Goal: Information Seeking & Learning: Learn about a topic

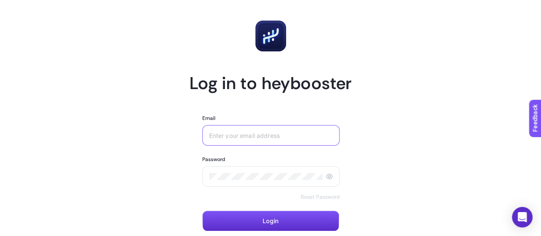
click at [291, 137] on input "Email" at bounding box center [271, 135] width 124 height 7
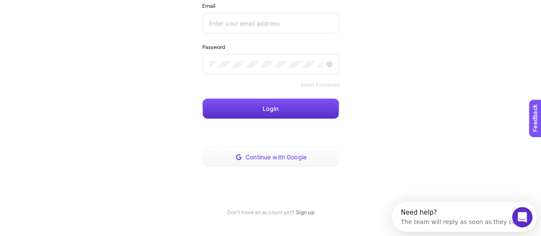
click at [285, 164] on button "Continue with Google" at bounding box center [271, 157] width 138 height 21
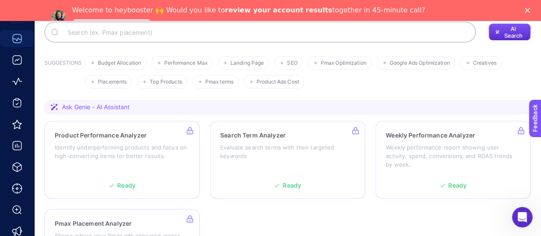
scroll to position [171, 0]
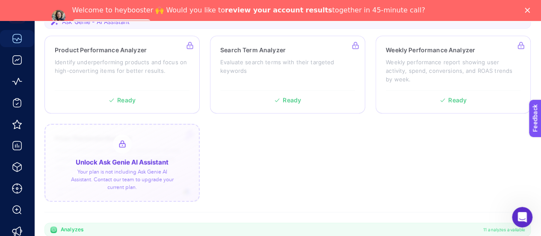
drag, startPoint x: 151, startPoint y: 130, endPoint x: 144, endPoint y: 136, distance: 9.2
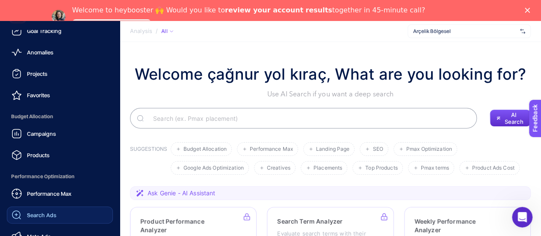
scroll to position [43, 0]
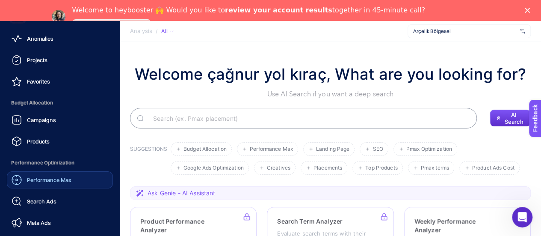
click at [39, 181] on span "Performance Max" at bounding box center [49, 179] width 45 height 7
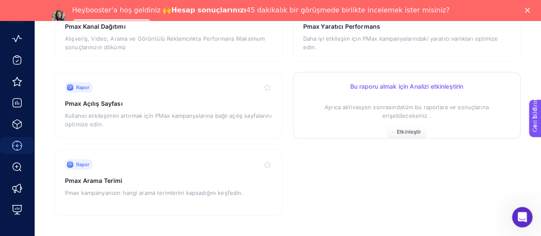
scroll to position [318, 0]
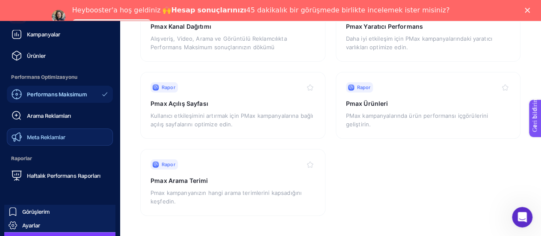
click at [46, 138] on font "Meta Reklamlar" at bounding box center [46, 137] width 39 height 7
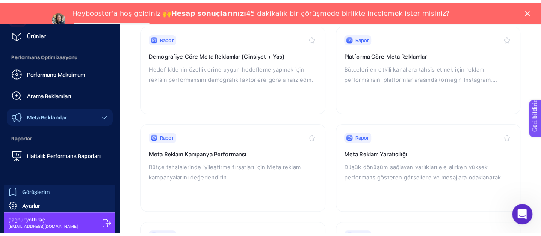
scroll to position [214, 0]
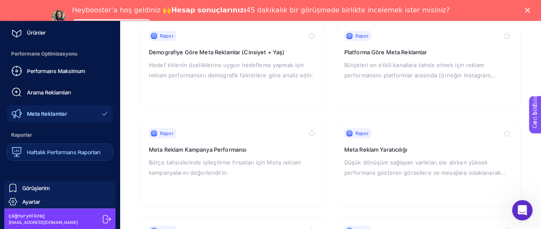
click at [46, 158] on link "Haftalık Performans Raporları" at bounding box center [60, 152] width 106 height 17
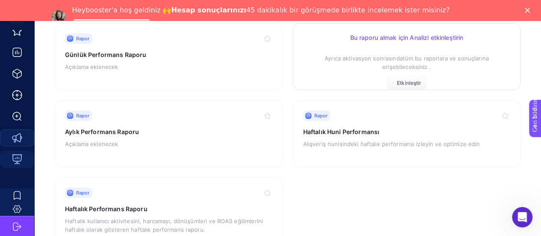
scroll to position [214, 0]
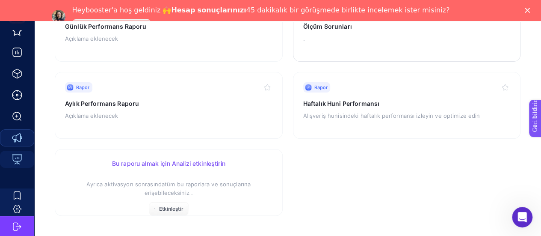
click at [176, 178] on p "Ayrıca aktivasyon sonrasında tüm bu raporlara ve sonuçlarına erişebileceksiniz ." at bounding box center [169, 184] width 208 height 26
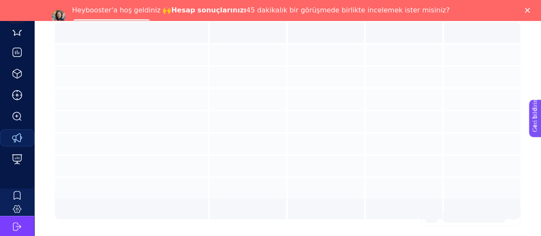
scroll to position [21, 0]
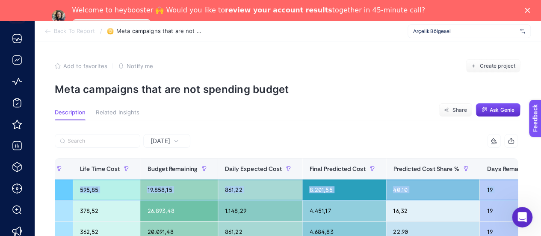
drag, startPoint x: 366, startPoint y: 199, endPoint x: 547, endPoint y: 193, distance: 182.0
click at [541, 193] on html "Back To Report / Meta campaigns that are not spending budget Arçelik Bölgesel A…" at bounding box center [270, 128] width 541 height 256
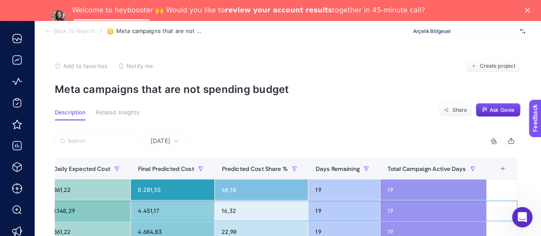
click at [335, 211] on div "19" at bounding box center [344, 210] width 71 height 21
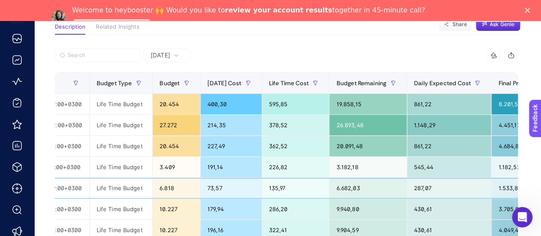
scroll to position [0, 336]
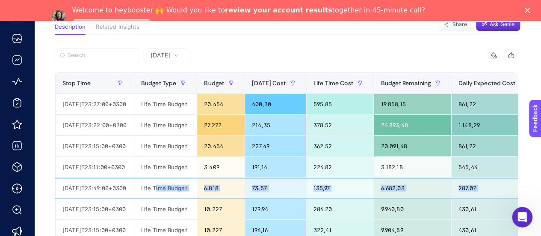
drag, startPoint x: 389, startPoint y: 196, endPoint x: 180, endPoint y: 190, distance: 209.8
click at [180, 190] on tr "Arçelik Bayi // [GEOGRAPHIC_DATA] // 21354224 Okan Ticaret - ÇYK - // [GEOGRAPH…" at bounding box center [322, 188] width 1204 height 21
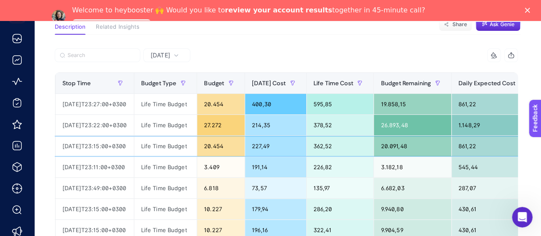
click at [182, 152] on div "Life Time Budget" at bounding box center [165, 146] width 63 height 21
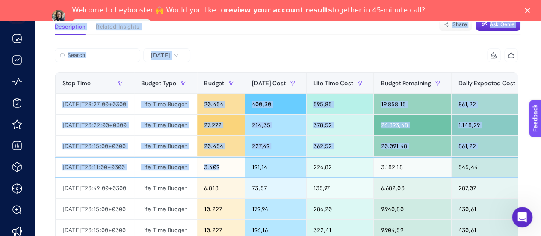
scroll to position [0, 0]
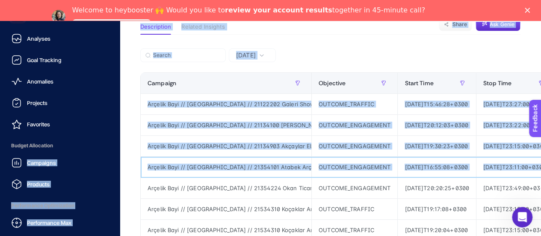
drag, startPoint x: 246, startPoint y: 170, endPoint x: 166, endPoint y: 166, distance: 79.7
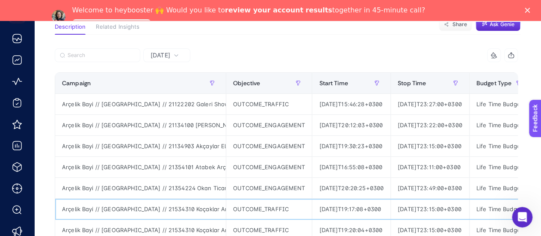
click at [232, 211] on div "OUTCOME_TRAFFIC" at bounding box center [269, 209] width 86 height 21
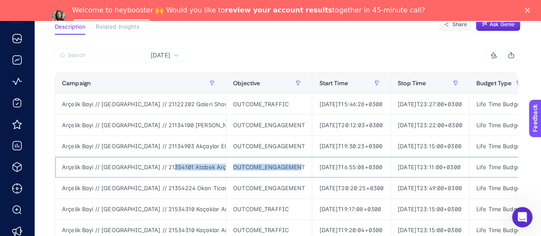
scroll to position [0, 365]
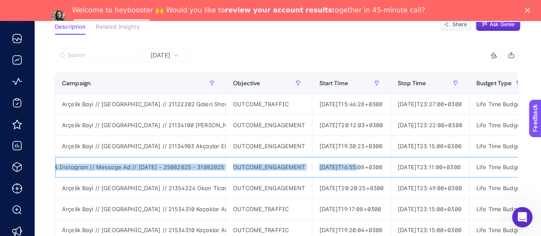
drag, startPoint x: 170, startPoint y: 172, endPoint x: 330, endPoint y: 167, distance: 159.3
click at [181, 173] on div "Arçelik Bayi // [GEOGRAPHIC_DATA] // 21354101 Atabek Arçelik - ÇYK // [GEOGRAPH…" at bounding box center [140, 167] width 171 height 21
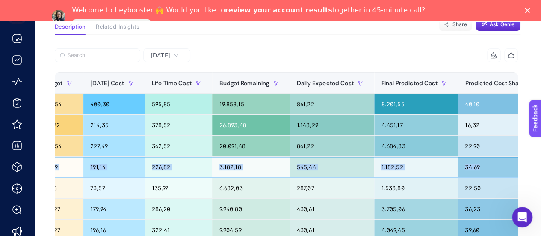
scroll to position [0, 539]
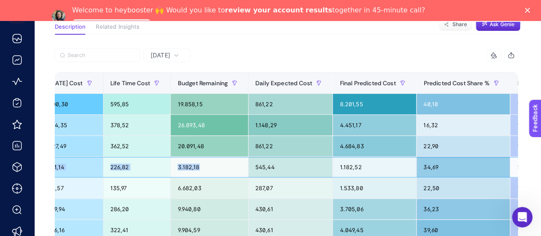
drag, startPoint x: 201, startPoint y: 172, endPoint x: 232, endPoint y: 172, distance: 30.8
click at [232, 172] on tr "Arçelik Bayi // [GEOGRAPHIC_DATA] // 21354101 Atabek Arçelik - ÇYK // [GEOGRAPH…" at bounding box center [118, 167] width 1204 height 21
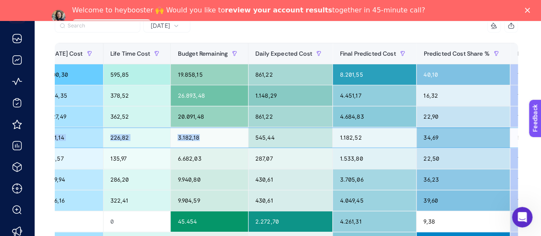
scroll to position [128, 0]
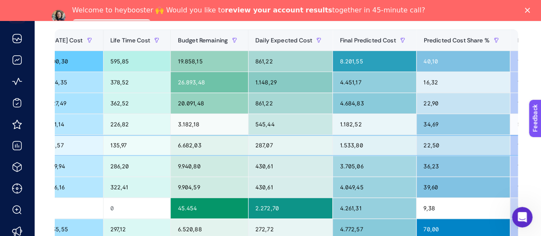
click at [138, 153] on div "135,97" at bounding box center [137, 145] width 67 height 21
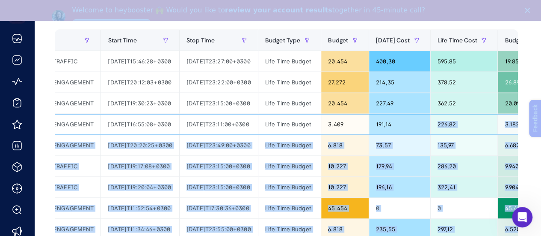
scroll to position [0, 299]
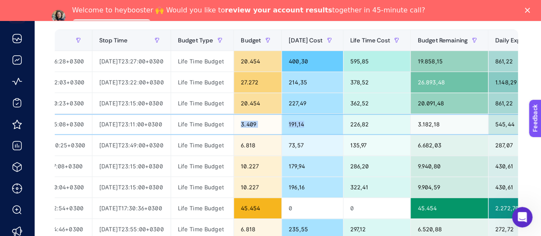
drag, startPoint x: 107, startPoint y: 126, endPoint x: 259, endPoint y: 125, distance: 152.4
click at [259, 125] on tr "Arçelik Bayi // [GEOGRAPHIC_DATA] // 21354101 Atabek Arçelik - ÇYK // [GEOGRAPH…" at bounding box center [358, 124] width 1204 height 21
click at [223, 131] on div "Life Time Budget" at bounding box center [202, 124] width 63 height 21
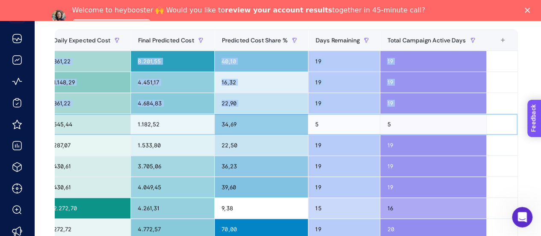
scroll to position [0, 4]
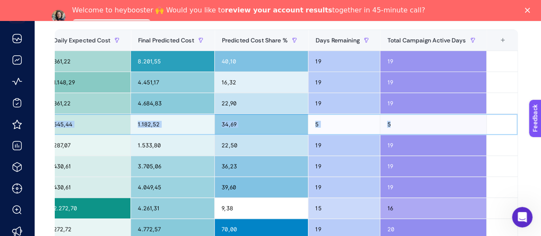
drag, startPoint x: 236, startPoint y: 128, endPoint x: 419, endPoint y: 131, distance: 182.8
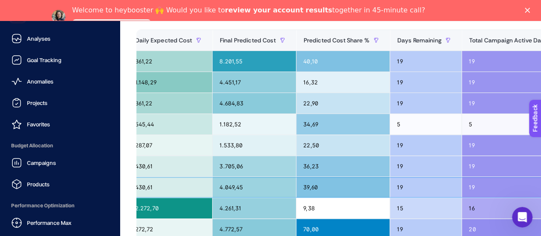
click at [297, 184] on div "39,60" at bounding box center [343, 187] width 93 height 21
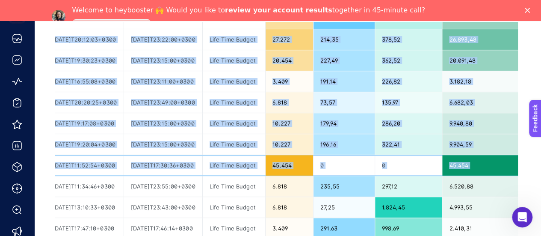
scroll to position [0, 0]
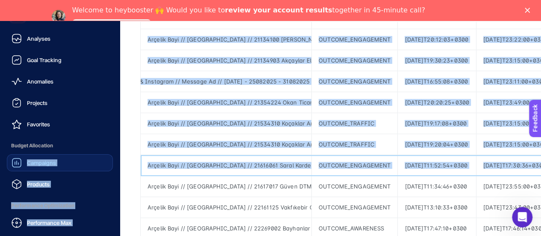
drag, startPoint x: 222, startPoint y: 166, endPoint x: 14, endPoint y: 161, distance: 208.1
click at [5, 163] on div "Analyses Goal Tracking Anomalies Projects Favorites Budget Allocation Campaigns…" at bounding box center [270, 193] width 541 height 689
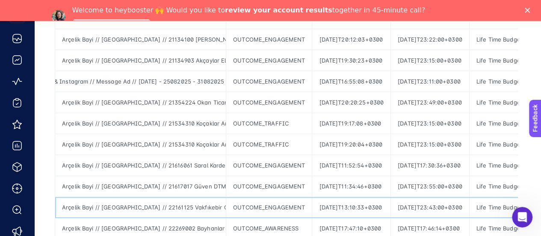
click at [327, 205] on div "[DATE]T13:10:33+0300" at bounding box center [351, 207] width 78 height 21
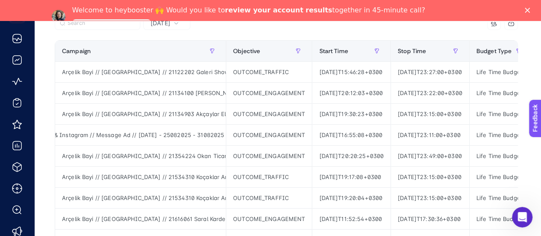
scroll to position [128, 0]
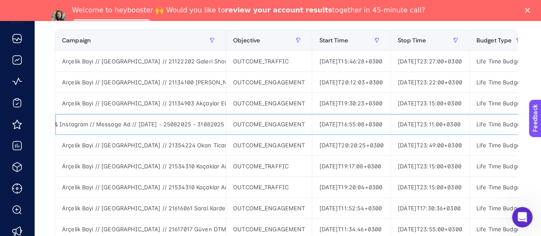
click at [183, 130] on div "Arçelik Bayi // [GEOGRAPHIC_DATA] // 21354101 Atabek Arçelik - ÇYK // [GEOGRAPH…" at bounding box center [140, 124] width 171 height 21
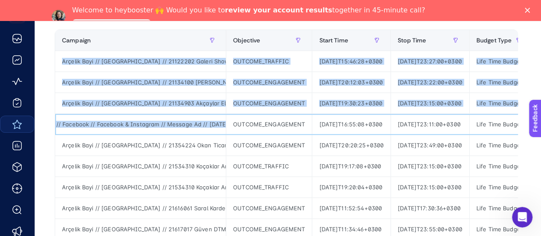
scroll to position [0, 131]
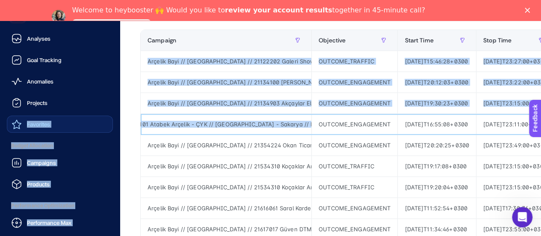
drag, startPoint x: 149, startPoint y: 128, endPoint x: 31, endPoint y: 130, distance: 118.1
click at [31, 130] on div "Analyses Goal Tracking Anomalies Projects Favorites Budget Allocation Campaigns…" at bounding box center [270, 236] width 541 height 689
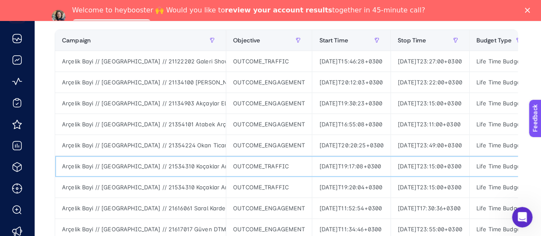
click at [205, 156] on div "Arçelik Bayi // [GEOGRAPHIC_DATA] // 21534310 Koçaklar Arçelik - ID - // [GEOGR…" at bounding box center [140, 166] width 171 height 21
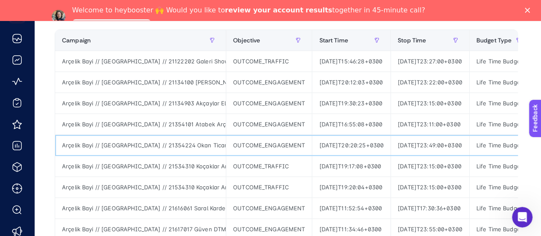
click at [185, 147] on div "Arçelik Bayi // [GEOGRAPHIC_DATA] // 21354224 Okan Ticaret - ÇYK - // [GEOGRAPH…" at bounding box center [140, 145] width 171 height 21
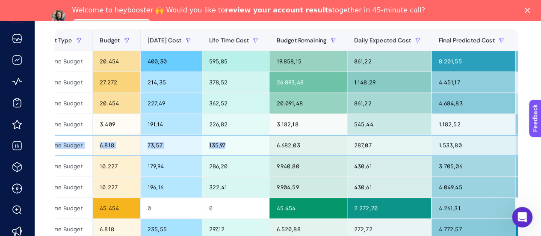
drag, startPoint x: 193, startPoint y: 146, endPoint x: 277, endPoint y: 149, distance: 83.5
click at [277, 149] on tr "Arçelik Bayi // [GEOGRAPHIC_DATA] // 21354224 Okan Ticaret - ÇYK - // [GEOGRAPH…" at bounding box center [217, 145] width 1204 height 21
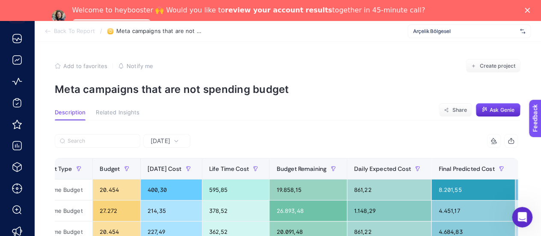
click at [179, 143] on icon at bounding box center [176, 140] width 5 height 5
click at [329, 80] on section "Add to favorites false Notify me Create project Meta campaigns that are not spe…" at bounding box center [288, 77] width 466 height 36
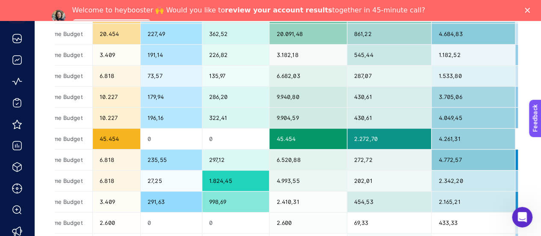
scroll to position [214, 0]
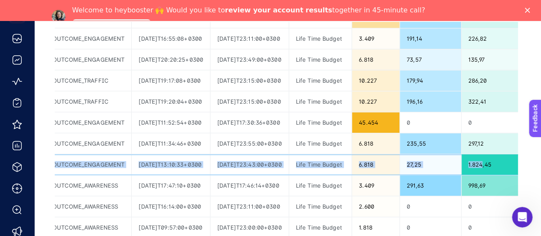
drag, startPoint x: 206, startPoint y: 166, endPoint x: 37, endPoint y: 166, distance: 168.6
click at [37, 166] on article "Add to favorites false Notify me Create project Meta campaigns that are not spe…" at bounding box center [287, 161] width 507 height 667
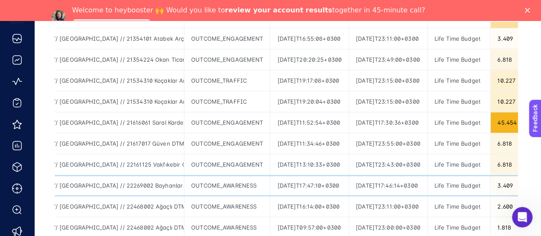
click at [270, 193] on div "[DATE]T17:47:10+0300" at bounding box center [309, 185] width 78 height 21
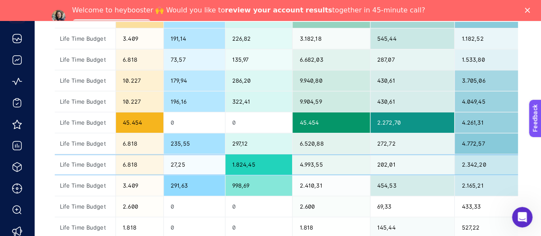
scroll to position [0, 617]
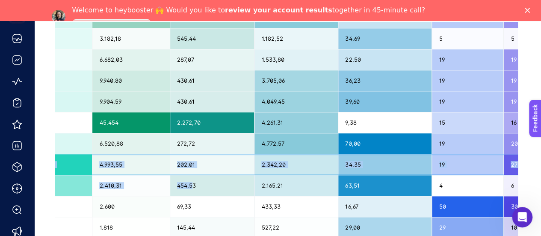
drag, startPoint x: 234, startPoint y: 161, endPoint x: 224, endPoint y: 178, distance: 19.7
click at [224, 178] on tbody "Arçelik Bayi // [GEOGRAPHIC_DATA] // 21122202 Galeri Show Arçelik - [GEOGRAPHIC…" at bounding box center [40, 174] width 1204 height 419
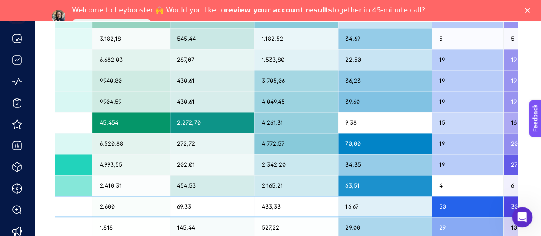
click at [235, 197] on div "69,33" at bounding box center [212, 206] width 84 height 21
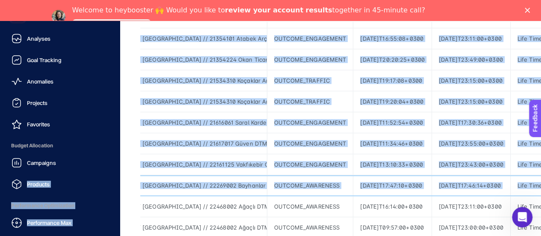
scroll to position [0, 0]
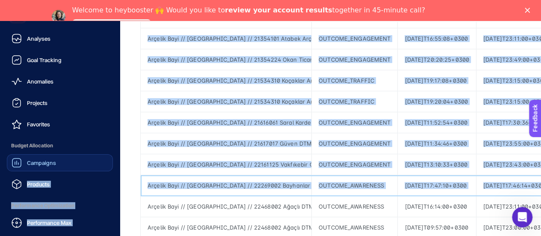
drag, startPoint x: 57, startPoint y: 174, endPoint x: 93, endPoint y: 171, distance: 36.1
click at [27, 175] on div "Analyses Goal Tracking Anomalies Projects Favorites Budget Allocation Campaigns…" at bounding box center [270, 151] width 541 height 689
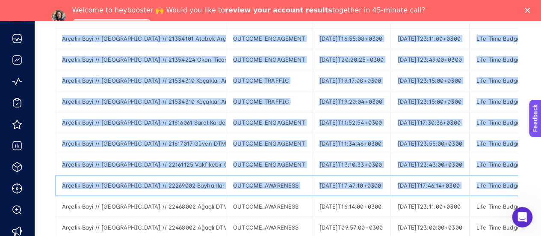
click at [282, 176] on div "OUTCOME_AWARENESS" at bounding box center [269, 185] width 86 height 21
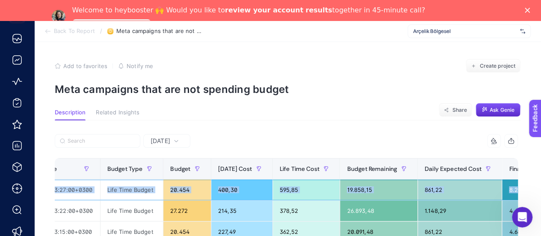
scroll to position [0, 520]
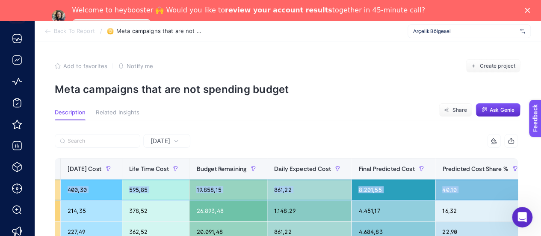
drag, startPoint x: 253, startPoint y: 191, endPoint x: 103, endPoint y: 203, distance: 151.1
click at [164, 205] on div "378,52" at bounding box center [155, 210] width 67 height 21
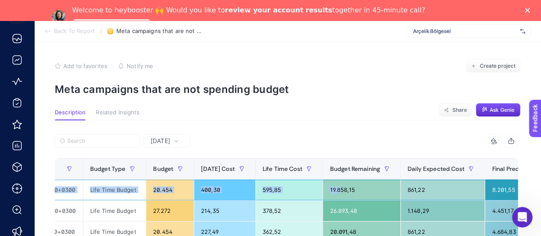
scroll to position [0, 342]
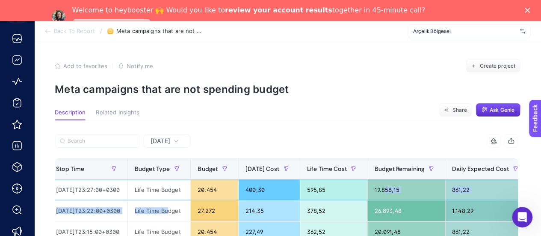
drag, startPoint x: 223, startPoint y: 193, endPoint x: 192, endPoint y: 200, distance: 32.4
click at [170, 211] on div "Life Time Budget" at bounding box center [159, 210] width 63 height 21
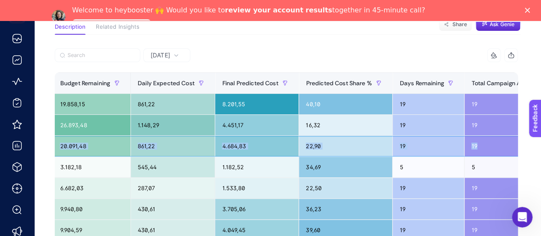
scroll to position [0, 764]
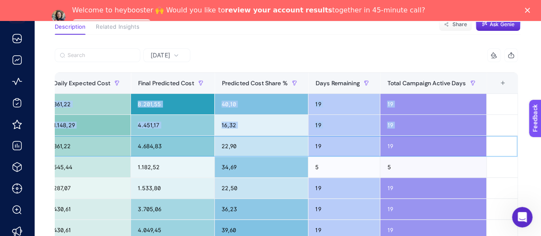
drag, startPoint x: 352, startPoint y: 152, endPoint x: 547, endPoint y: 144, distance: 195.8
click at [541, 144] on html "Back To Report / Meta campaigns that are not spending budget Arçelik Bölgesel A…" at bounding box center [270, 42] width 541 height 256
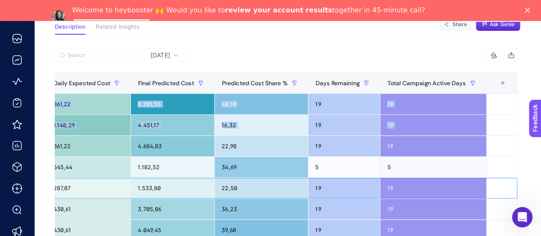
click at [351, 195] on div "19" at bounding box center [344, 188] width 71 height 21
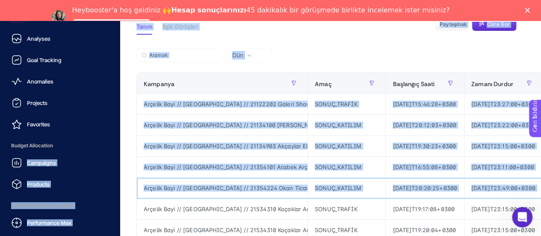
scroll to position [0, 0]
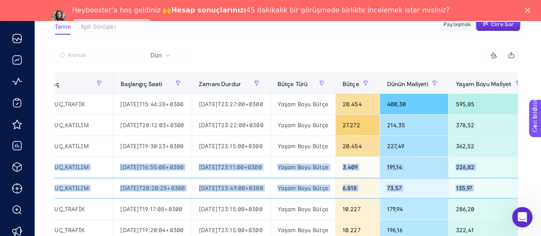
drag, startPoint x: 258, startPoint y: 185, endPoint x: 526, endPoint y: 140, distance: 271.7
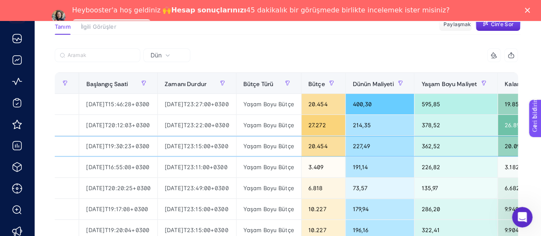
click at [346, 137] on div "20.454" at bounding box center [324, 146] width 44 height 21
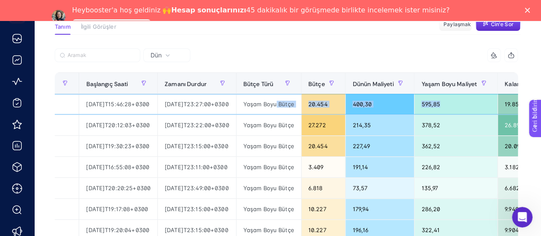
drag, startPoint x: 302, startPoint y: 105, endPoint x: 471, endPoint y: 107, distance: 168.6
click at [471, 107] on tr "Arçelik Bayi // [GEOGRAPHIC_DATA] // 21122202 Galeri Show Arçelik - [GEOGRAPHIC…" at bounding box center [464, 104] width 1268 height 21
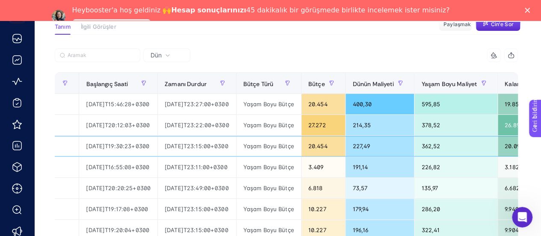
click at [440, 144] on font "362,52" at bounding box center [431, 146] width 19 height 7
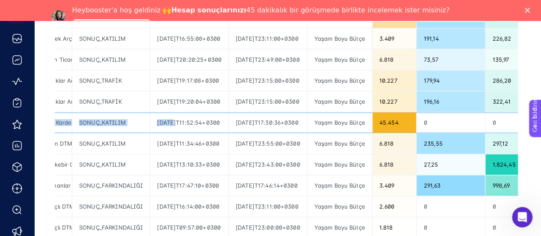
scroll to position [0, 0]
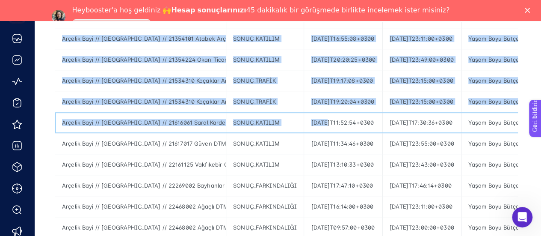
drag, startPoint x: 64, startPoint y: 120, endPoint x: 34, endPoint y: 120, distance: 29.5
click at [34, 120] on article "Favorilere ekle YANLIŞ Bana haber ver Proje oluştur Bütçe harcamayan meta kampa…" at bounding box center [287, 161] width 507 height 667
click at [167, 121] on font "Arçelik Bayi // [GEOGRAPHIC_DATA] // 21616061 Saral Kardeşler Arçelik - Bursa -…" at bounding box center [288, 122] width 453 height 7
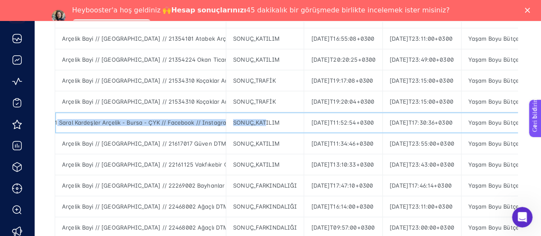
scroll to position [0, 272]
drag, startPoint x: 185, startPoint y: 121, endPoint x: 269, endPoint y: 124, distance: 83.9
click at [206, 128] on div "Arçelik Bayi // [GEOGRAPHIC_DATA] // 21616061 Saral Kardeşler Arçelik - Bursa -…" at bounding box center [140, 122] width 171 height 21
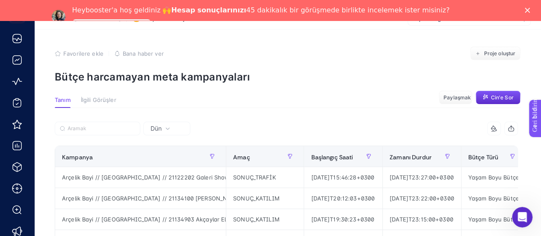
scroll to position [0, 0]
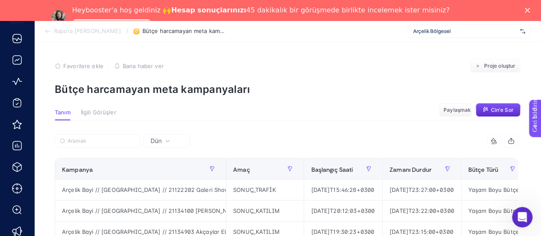
click at [165, 141] on icon at bounding box center [167, 140] width 5 height 5
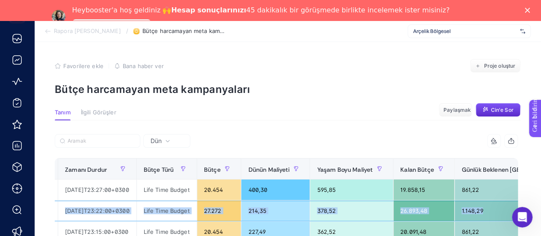
scroll to position [0, 464]
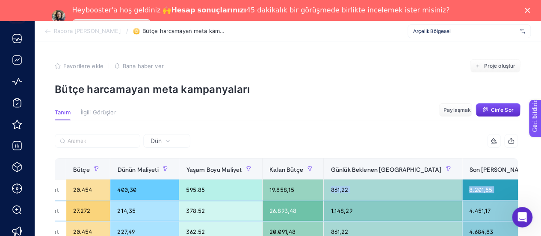
drag, startPoint x: 339, startPoint y: 203, endPoint x: 324, endPoint y: 194, distance: 17.1
click at [286, 202] on div "26.893,48" at bounding box center [293, 210] width 61 height 21
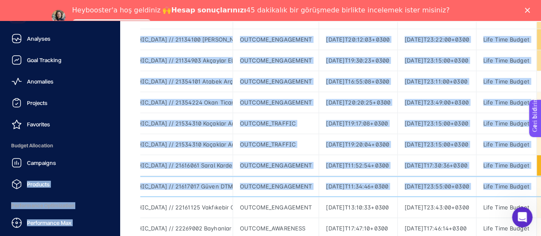
scroll to position [0, 0]
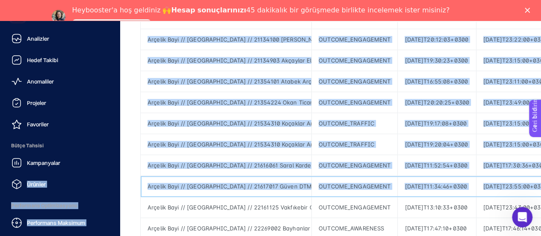
drag, startPoint x: 68, startPoint y: 197, endPoint x: 6, endPoint y: 184, distance: 64.1
click at [0, 187] on div "Analizler Hedef Takibi Anomaliler Projeler Favoriler Bütçe Tahsisi Kampanyalar …" at bounding box center [270, 193] width 541 height 689
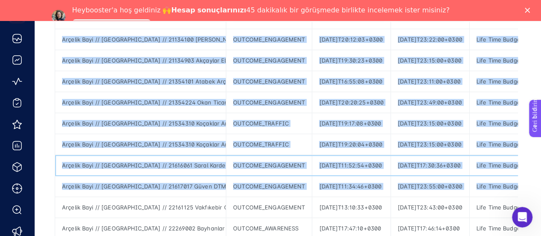
click at [277, 173] on div "OUTCOME_ENGAGEMENT" at bounding box center [269, 165] width 86 height 21
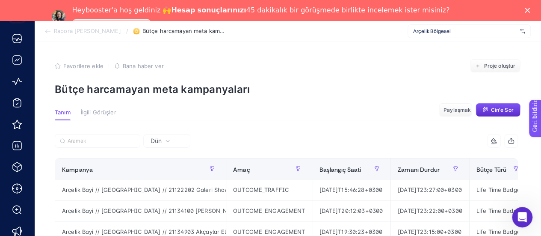
click at [166, 146] on div "Dün" at bounding box center [166, 141] width 47 height 14
click at [155, 146] on div "Dün Dün" at bounding box center [166, 141] width 47 height 14
click at [97, 116] on font "İlgili Görüşler" at bounding box center [99, 112] width 36 height 7
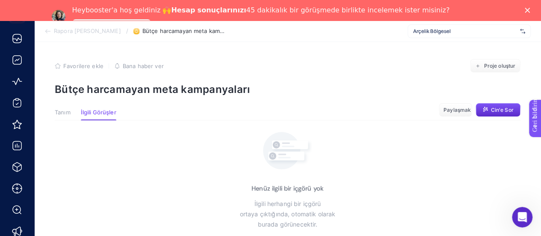
click at [69, 109] on font "Tanım" at bounding box center [63, 112] width 16 height 7
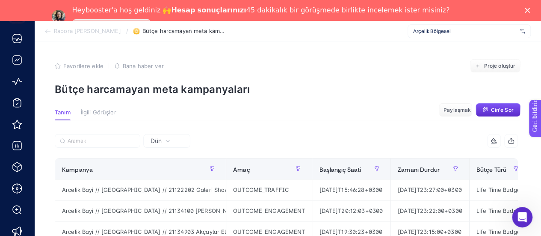
click at [285, 85] on p "Bütçe harcamayan meta kampanyaları" at bounding box center [288, 89] width 466 height 12
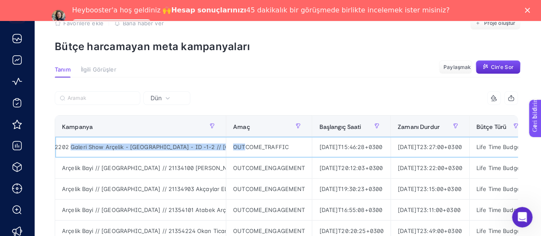
scroll to position [0, 353]
drag, startPoint x: 165, startPoint y: 149, endPoint x: 244, endPoint y: 147, distance: 78.8
click at [175, 154] on div "Arçelik Bayi // [GEOGRAPHIC_DATA] // 21122202 Galeri Show Arçelik - [GEOGRAPHIC…" at bounding box center [140, 147] width 171 height 21
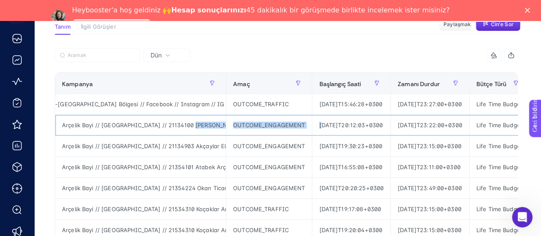
scroll to position [0, 336]
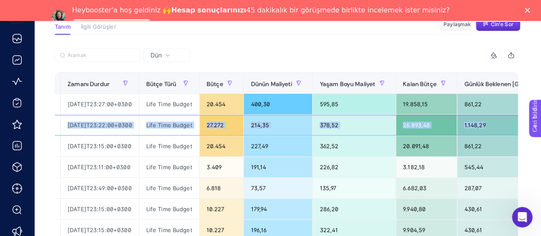
drag, startPoint x: 194, startPoint y: 126, endPoint x: 4, endPoint y: 3, distance: 226.7
click at [541, 129] on html "Rapora Geri Dön / Bütçe harcamayan meta kampanyaları Arçelik Bölgesel Favoriler…" at bounding box center [270, 42] width 541 height 256
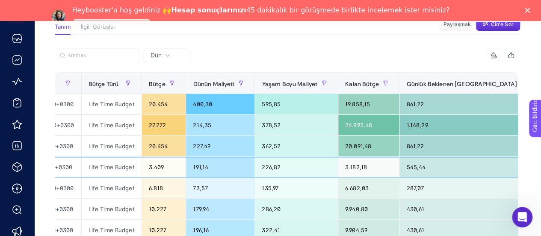
click at [313, 163] on div "226,82" at bounding box center [296, 167] width 83 height 21
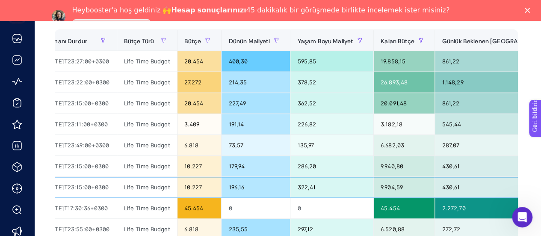
scroll to position [0, 295]
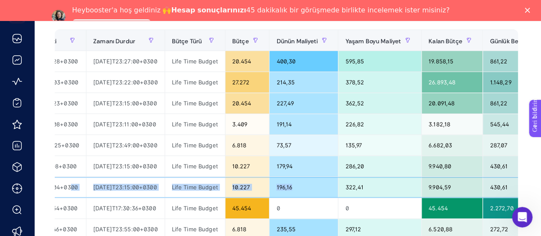
drag, startPoint x: 194, startPoint y: 184, endPoint x: 55, endPoint y: 187, distance: 139.6
click at [55, 187] on tr "Arçelik Bayi // [GEOGRAPHIC_DATA] // 21534310 Koçaklar Arçelik - ID - 2 // [GEO…" at bounding box center [386, 187] width 1272 height 21
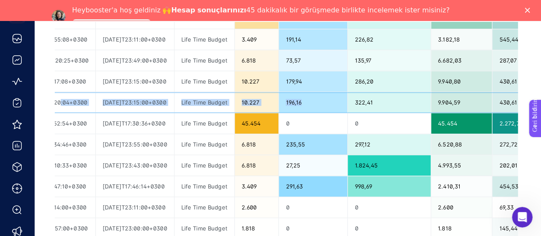
scroll to position [214, 0]
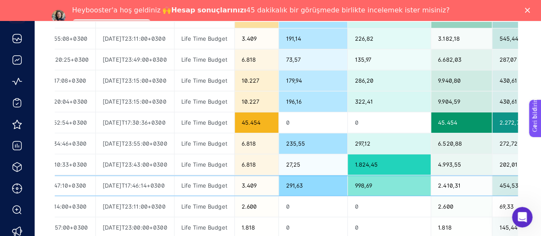
click at [172, 175] on div "[DATE]T17:46:14+0300" at bounding box center [135, 185] width 78 height 21
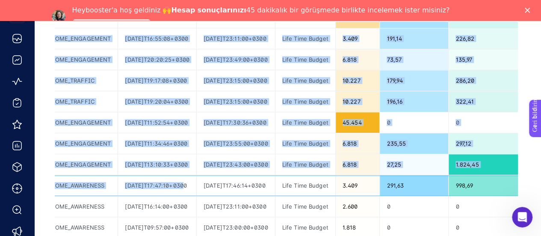
scroll to position [0, 0]
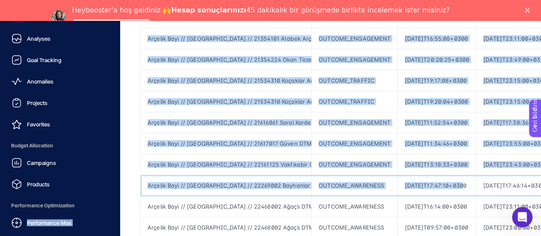
drag, startPoint x: 80, startPoint y: 190, endPoint x: 27, endPoint y: 194, distance: 54.1
click at [25, 195] on div "Analyses Goal Tracking Anomalies Projects Favorites Budget Allocation Campaigns…" at bounding box center [270, 151] width 541 height 689
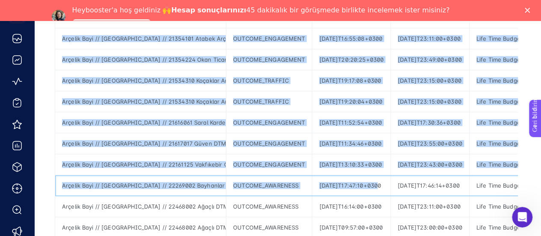
click at [190, 188] on div "Arçelik Bayi // [GEOGRAPHIC_DATA] // 22269002 Bayhanlar Arçelik - ÇYK // [GEOGR…" at bounding box center [140, 185] width 171 height 21
click at [127, 187] on div "Arçelik Bayi // [GEOGRAPHIC_DATA] // 22269002 Bayhanlar Arçelik - ÇYK // [GEOGR…" at bounding box center [140, 185] width 171 height 21
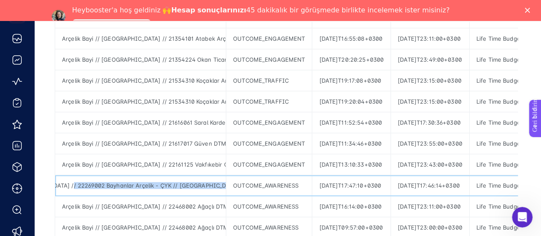
drag, startPoint x: 161, startPoint y: 182, endPoint x: 223, endPoint y: 182, distance: 62.1
click at [223, 182] on div "Arçelik Bayi // [GEOGRAPHIC_DATA] // 22269002 Bayhanlar Arçelik - ÇYK // [GEOGR…" at bounding box center [140, 185] width 171 height 21
click at [197, 181] on div "Arçelik Bayi // [GEOGRAPHIC_DATA] // 22269002 Bayhanlar Arçelik - ÇYK // [GEOGR…" at bounding box center [140, 185] width 171 height 21
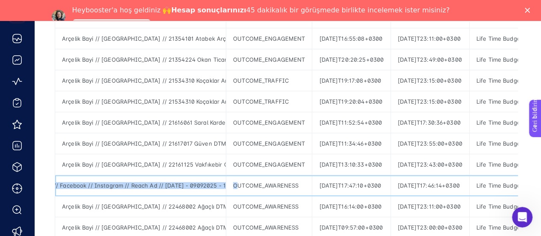
drag, startPoint x: 209, startPoint y: 184, endPoint x: 238, endPoint y: 183, distance: 28.7
click at [185, 187] on div "Arçelik Bayi // [GEOGRAPHIC_DATA] // 22269002 Bayhanlar Arçelik - ÇYK // [GEOGR…" at bounding box center [140, 185] width 171 height 21
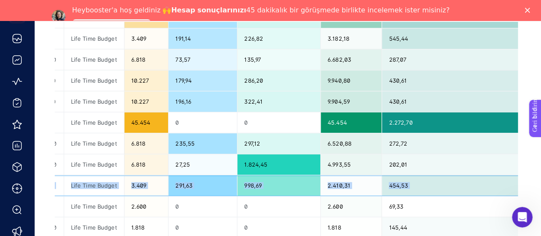
scroll to position [0, 447]
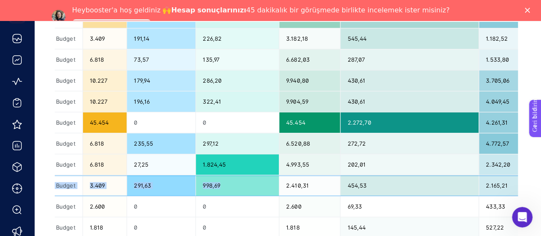
drag, startPoint x: 253, startPoint y: 184, endPoint x: 303, endPoint y: 190, distance: 50.4
click at [303, 190] on tr "Arçelik Bayi // [GEOGRAPHIC_DATA] // 22269002 Bayhanlar Arçelik - ÇYK // [GEOGR…" at bounding box center [244, 185] width 1272 height 21
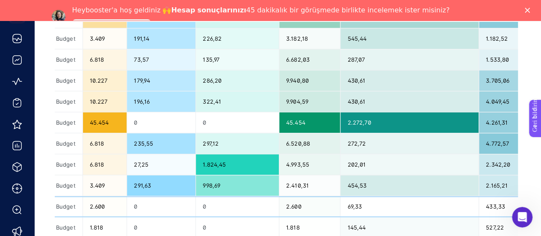
click at [279, 204] on div "0" at bounding box center [237, 206] width 83 height 21
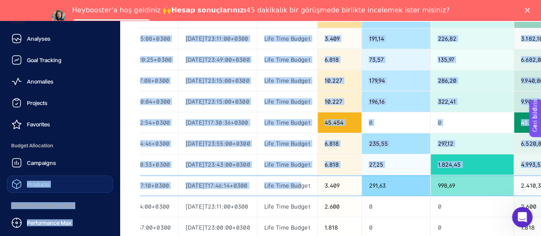
scroll to position [0, 0]
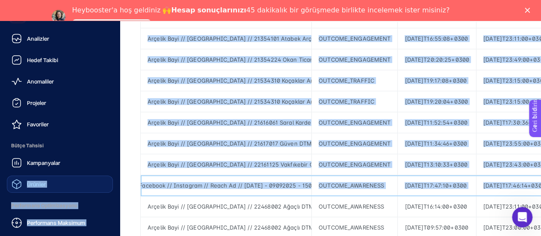
drag, startPoint x: 38, startPoint y: 181, endPoint x: 22, endPoint y: 180, distance: 15.5
click at [22, 180] on div "Analizler Hedef Takibi Anomaliler Projeler Favoriler Bütçe Tahsisi Kampanyalar …" at bounding box center [270, 151] width 541 height 689
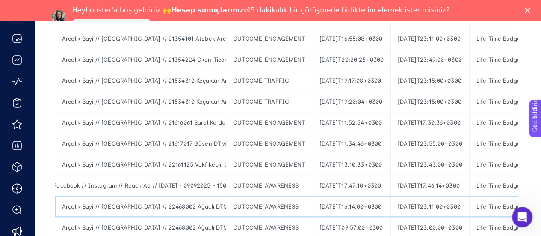
click at [229, 198] on div "OUTCOME_AWARENESS" at bounding box center [269, 206] width 86 height 21
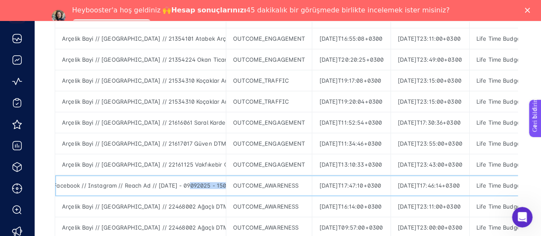
drag, startPoint x: 170, startPoint y: 185, endPoint x: 205, endPoint y: 178, distance: 35.7
click at [205, 178] on div "Arçelik Bayi // [GEOGRAPHIC_DATA] // 22269002 Bayhanlar Arçelik - ÇYK // [GEOGR…" at bounding box center [140, 185] width 171 height 21
click at [191, 191] on div "Arçelik Bayi // [GEOGRAPHIC_DATA] // 22269002 Bayhanlar Arçelik - ÇYK // [GEOGR…" at bounding box center [140, 185] width 171 height 21
drag, startPoint x: 116, startPoint y: 179, endPoint x: 244, endPoint y: 184, distance: 128.1
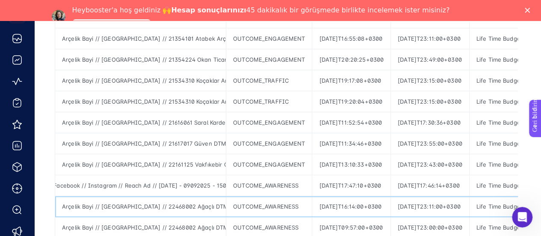
click at [289, 196] on div "OUTCOME_AWARENESS" at bounding box center [269, 206] width 86 height 21
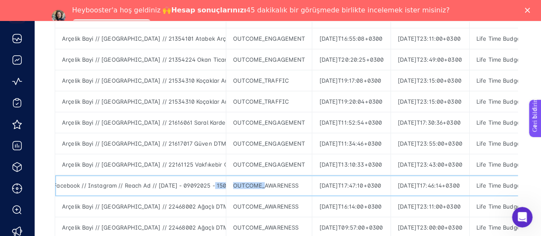
drag, startPoint x: 194, startPoint y: 187, endPoint x: 265, endPoint y: 184, distance: 70.2
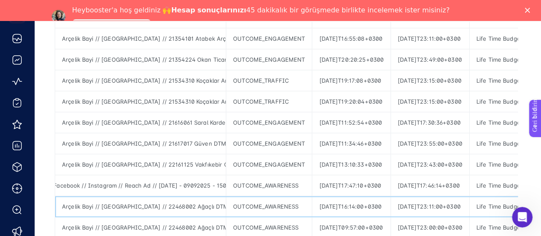
click at [291, 196] on td "OUTCOME_AWARENESS" at bounding box center [269, 206] width 86 height 21
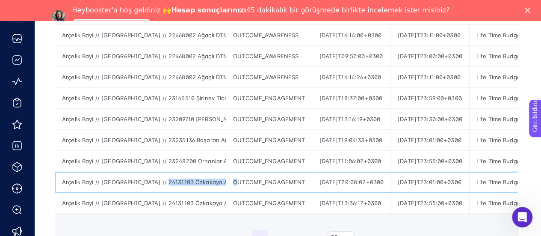
scroll to position [0, 302]
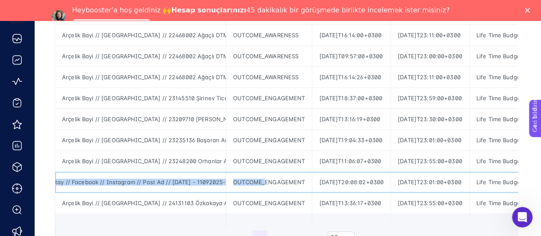
drag, startPoint x: 163, startPoint y: 179, endPoint x: 265, endPoint y: 177, distance: 101.0
click at [199, 183] on div "Arçelik Bayi // [GEOGRAPHIC_DATA] // 24131103 Özkakaya Arçelik - İE // [GEOGRAP…" at bounding box center [140, 182] width 171 height 21
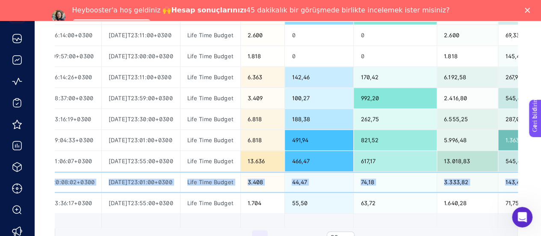
scroll to position [0, 455]
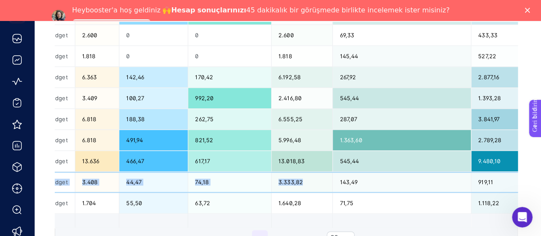
drag, startPoint x: 211, startPoint y: 176, endPoint x: 337, endPoint y: 181, distance: 126.4
click at [337, 181] on tr "Arçelik Bayi // [GEOGRAPHIC_DATA] // 24131103 Özkakaya Arçelik - İE // [GEOGRAP…" at bounding box center [236, 182] width 1272 height 21
click at [267, 185] on div "74,18" at bounding box center [229, 182] width 83 height 21
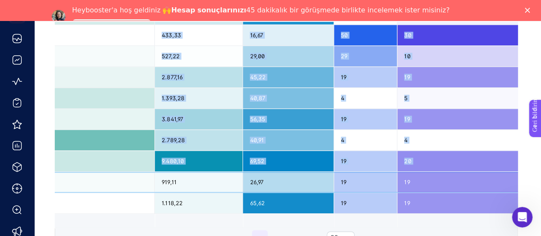
scroll to position [0, 4]
drag, startPoint x: 343, startPoint y: 178, endPoint x: 496, endPoint y: 178, distance: 153.2
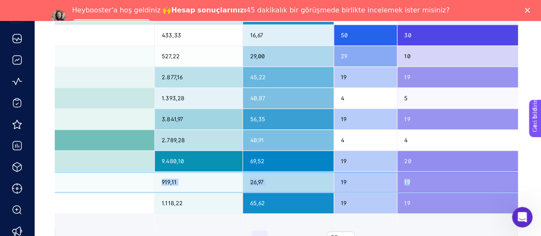
click at [416, 178] on div "19" at bounding box center [460, 182] width 125 height 21
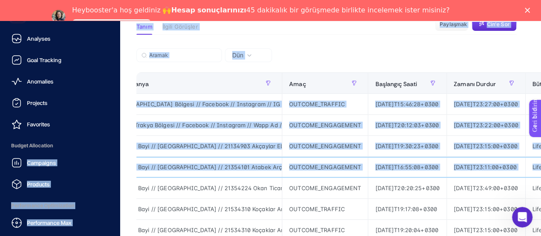
scroll to position [0, 0]
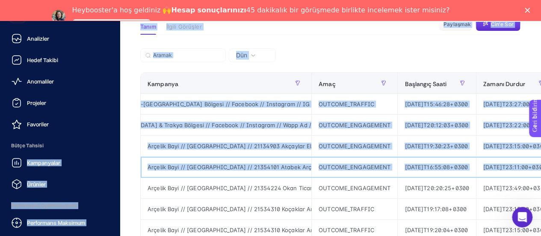
drag, startPoint x: 415, startPoint y: 170, endPoint x: 198, endPoint y: 189, distance: 217.8
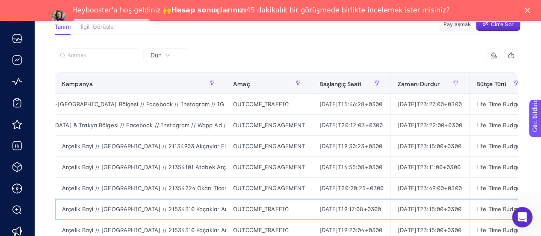
click at [256, 199] on div "OUTCOME_TRAFFIC" at bounding box center [269, 209] width 86 height 21
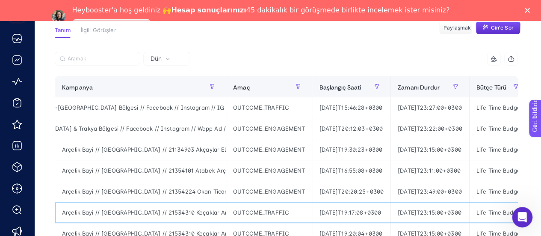
scroll to position [86, 0]
